Goal: Task Accomplishment & Management: Manage account settings

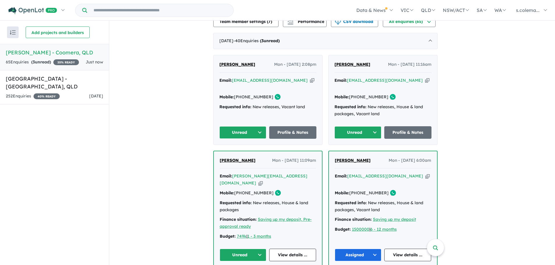
scroll to position [243, 0]
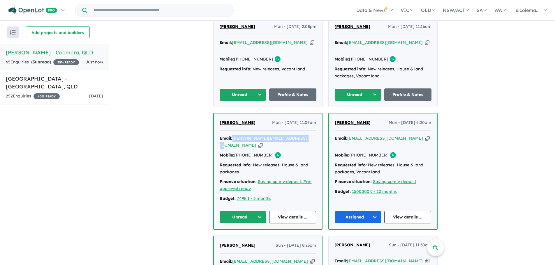
drag, startPoint x: 299, startPoint y: 135, endPoint x: 236, endPoint y: 134, distance: 62.9
click at [236, 135] on div "Email: [PERSON_NAME][EMAIL_ADDRESS][DOMAIN_NAME] Copied!" at bounding box center [268, 142] width 96 height 14
copy a%20Novella%20Waters%20-%20Coomera"] "[PERSON_NAME][EMAIL_ADDRESS][DOMAIN_NAME]"
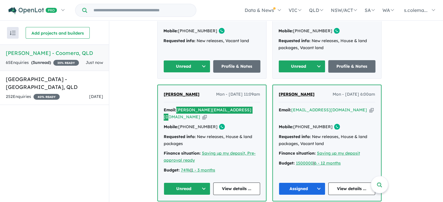
scroll to position [273, 0]
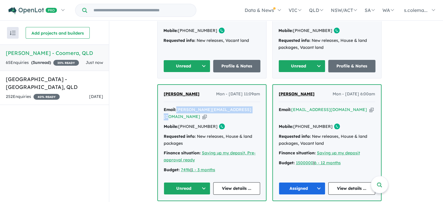
drag, startPoint x: 207, startPoint y: 92, endPoint x: 165, endPoint y: 89, distance: 42.0
click at [165, 89] on div "[PERSON_NAME] Mon - [DATE] 11:09am Email: [PERSON_NAME][EMAIL_ADDRESS][DOMAIN_N…" at bounding box center [212, 143] width 108 height 116
copy span "[PERSON_NAME]"
drag, startPoint x: 213, startPoint y: 123, endPoint x: 190, endPoint y: 124, distance: 23.0
click at [190, 124] on link "[PHONE_NUMBER]" at bounding box center [197, 126] width 39 height 5
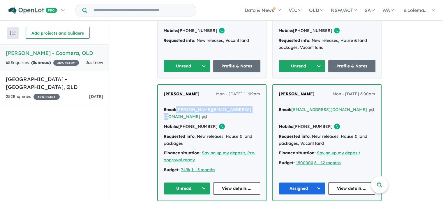
copy link "415 826 869"
click at [203, 183] on button "Unread" at bounding box center [187, 189] width 47 height 13
click at [204, 183] on button "Unread" at bounding box center [187, 189] width 47 height 13
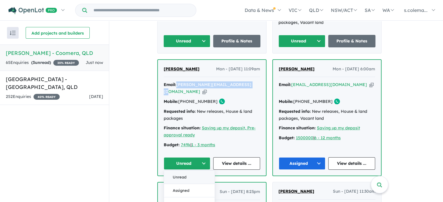
scroll to position [331, 0]
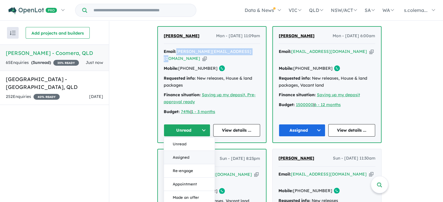
click at [190, 154] on button "Assigned" at bounding box center [189, 157] width 51 height 13
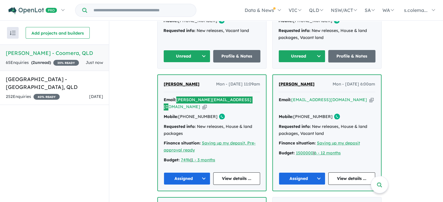
scroll to position [273, 0]
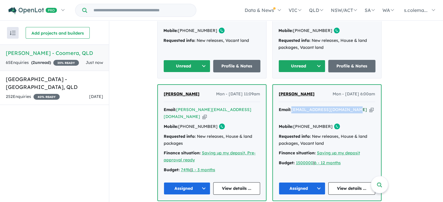
drag, startPoint x: 351, startPoint y: 105, endPoint x: 297, endPoint y: 107, distance: 53.9
click at [297, 107] on div "Email: [EMAIL_ADDRESS][DOMAIN_NAME] Copied!" at bounding box center [327, 114] width 96 height 14
copy a%20Novella%20Waters%20-%20Coomera"] "[EMAIL_ADDRESS][DOMAIN_NAME]"
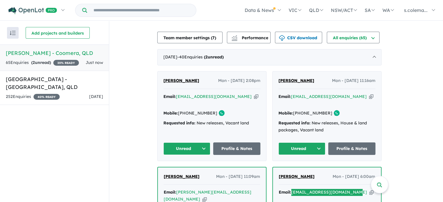
scroll to position [185, 0]
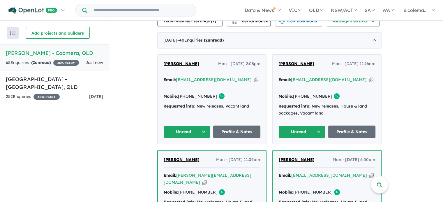
scroll to position [156, 0]
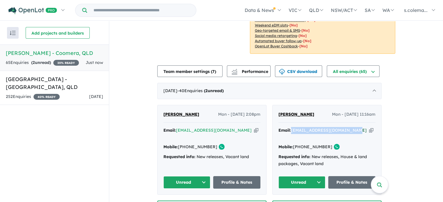
drag, startPoint x: 340, startPoint y: 125, endPoint x: 296, endPoint y: 127, distance: 44.0
click at [296, 127] on div "Email: [EMAIL_ADDRESS][DOMAIN_NAME] Copied!" at bounding box center [326, 134] width 97 height 14
copy a%20Novella%20Waters%20-%20Coomera"] "[EMAIL_ADDRESS][DOMAIN_NAME]"
click at [322, 179] on button "Unread" at bounding box center [301, 182] width 47 height 13
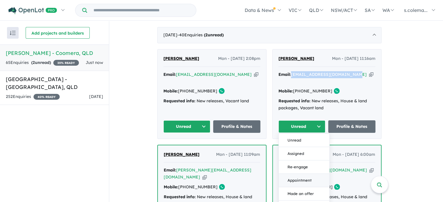
scroll to position [214, 0]
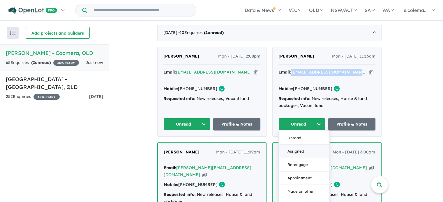
click at [303, 147] on button "Assigned" at bounding box center [304, 151] width 51 height 13
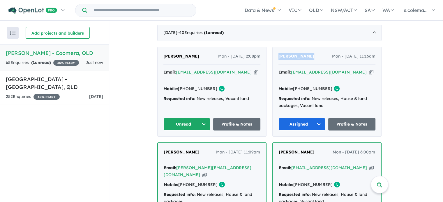
drag, startPoint x: 319, startPoint y: 49, endPoint x: 281, endPoint y: 50, distance: 38.2
click at [281, 53] on div "[PERSON_NAME] - [DATE] 11:16am" at bounding box center [326, 59] width 97 height 12
copy span "[PERSON_NAME]"
drag, startPoint x: 329, startPoint y: 85, endPoint x: 305, endPoint y: 87, distance: 24.0
click at [305, 87] on link "[PHONE_NUMBER]" at bounding box center [312, 88] width 39 height 5
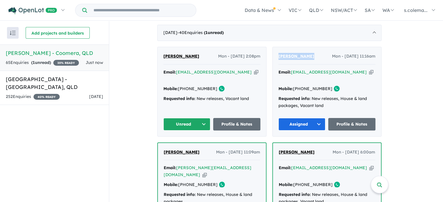
copy link "470 683 133"
drag, startPoint x: 234, startPoint y: 67, endPoint x: 181, endPoint y: 68, distance: 52.7
click at [181, 69] on div "Email: [EMAIL_ADDRESS][DOMAIN_NAME] Copied!" at bounding box center [211, 76] width 97 height 14
copy a%20Novella%20Waters%20-%20Coomera"] "[EMAIL_ADDRESS][DOMAIN_NAME]"
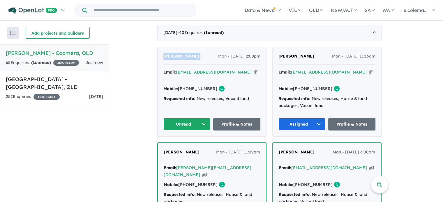
drag, startPoint x: 175, startPoint y: 51, endPoint x: 164, endPoint y: 50, distance: 10.2
click at [164, 50] on div "[PERSON_NAME] Mon - [DATE] 2:08pm Email: [EMAIL_ADDRESS][DOMAIN_NAME] Copied! M…" at bounding box center [212, 91] width 109 height 89
copy span "[PERSON_NAME]"
drag, startPoint x: 213, startPoint y: 78, endPoint x: 190, endPoint y: 78, distance: 23.0
click at [190, 86] on div "Mobile: [PHONE_NUMBER] Copied!" at bounding box center [211, 89] width 97 height 7
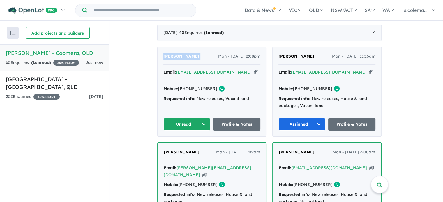
copy link "413 212 243"
click at [200, 118] on button "Unread" at bounding box center [186, 124] width 47 height 13
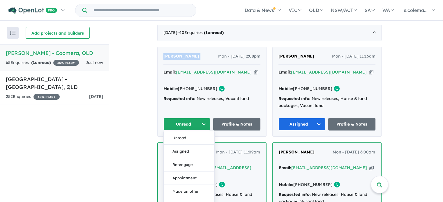
click at [194, 145] on button "Assigned" at bounding box center [189, 151] width 51 height 13
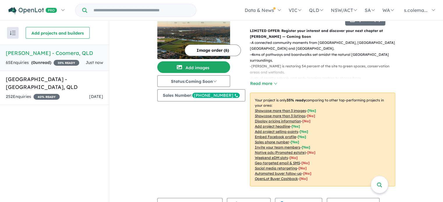
scroll to position [0, 0]
